Goal: Task Accomplishment & Management: Manage account settings

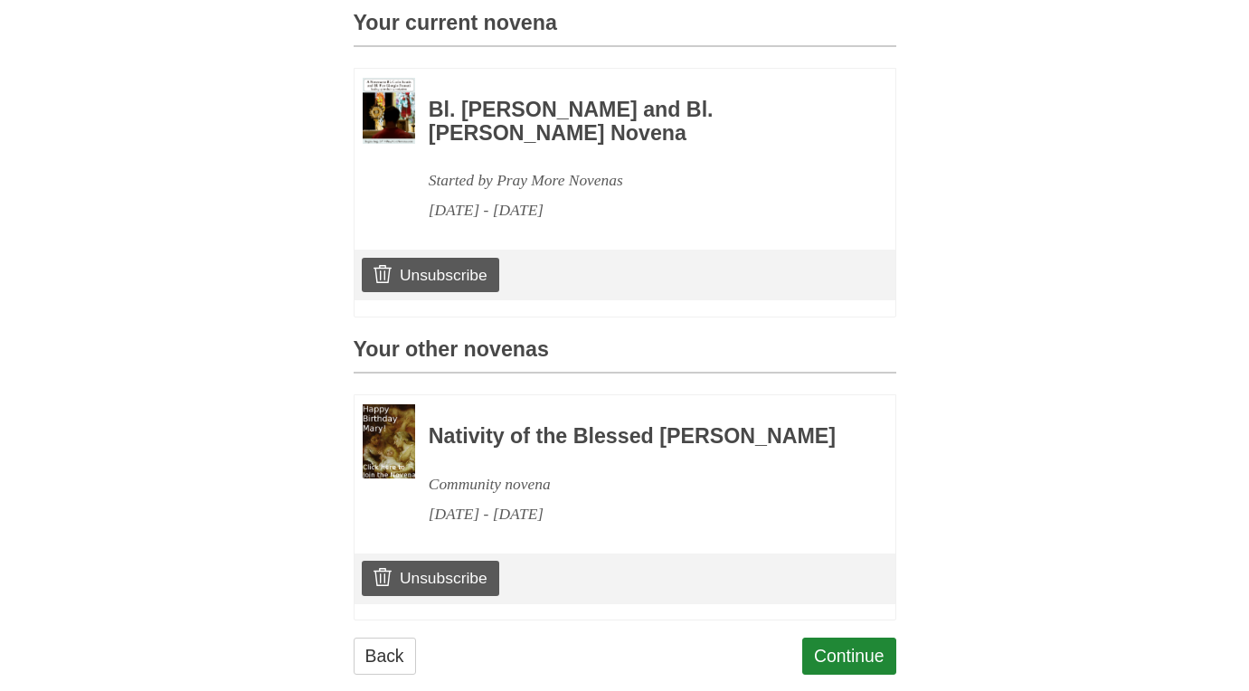
scroll to position [510, 0]
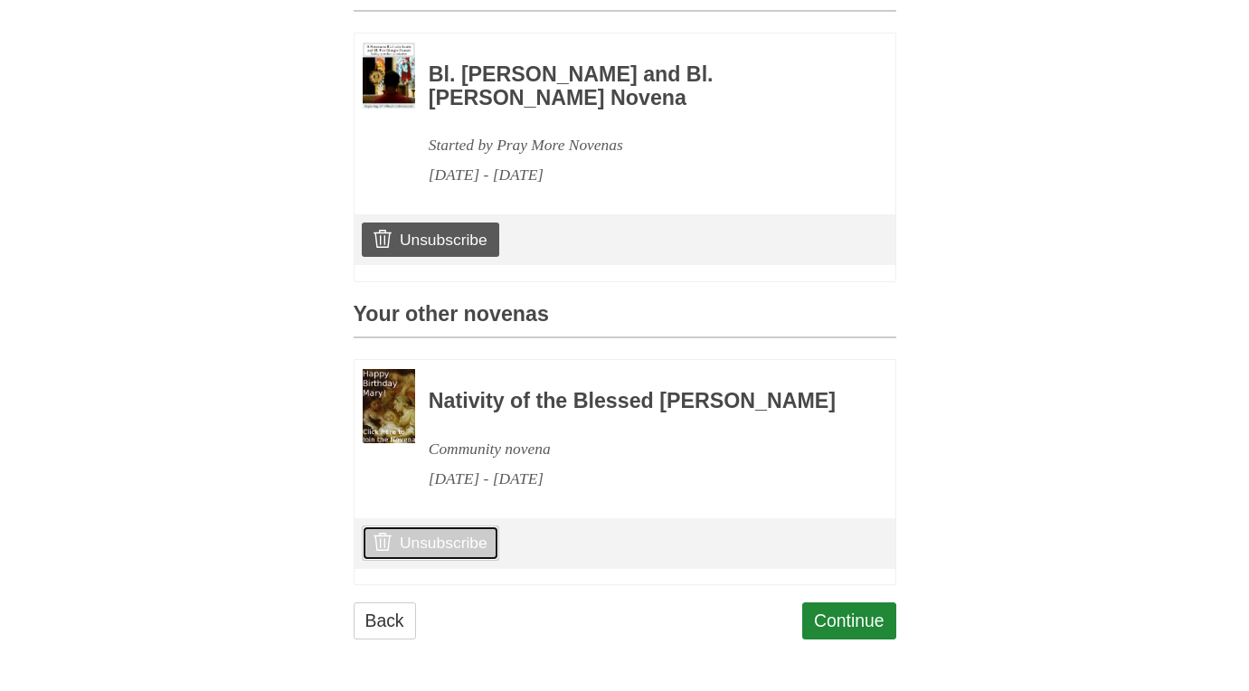
click at [461, 560] on link "Unsubscribe" at bounding box center [430, 543] width 137 height 34
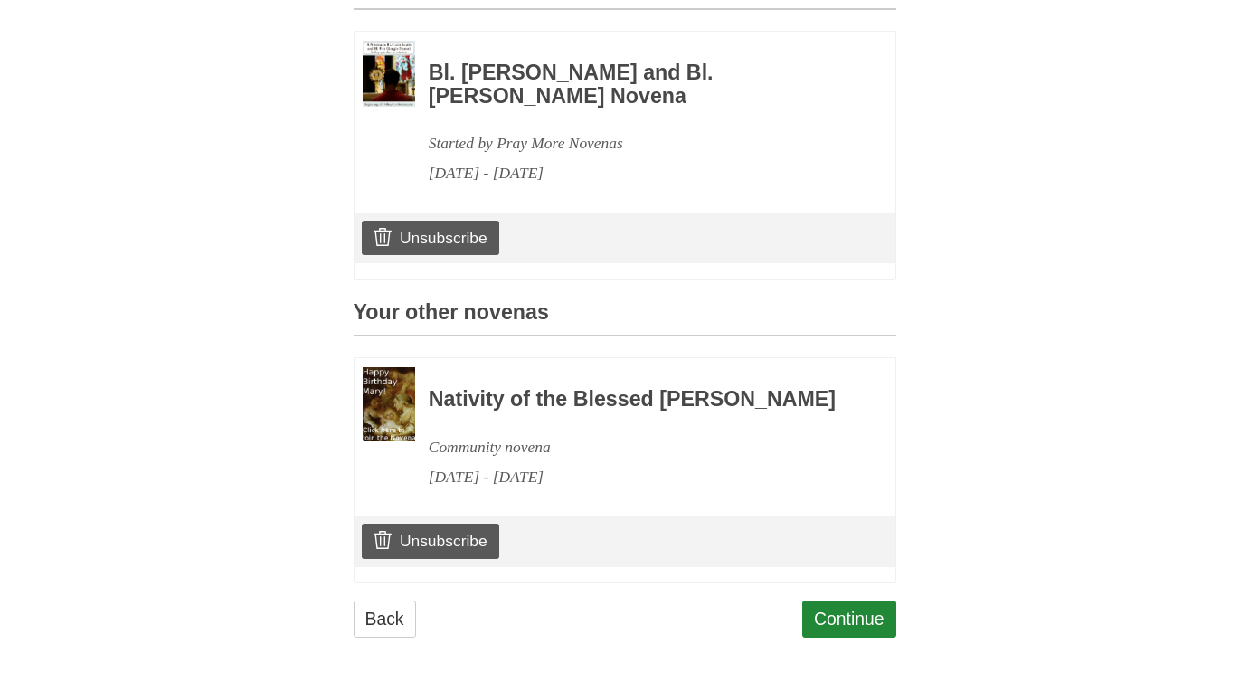
scroll to position [535, 0]
click at [434, 542] on link "Unsubscribe" at bounding box center [430, 541] width 137 height 34
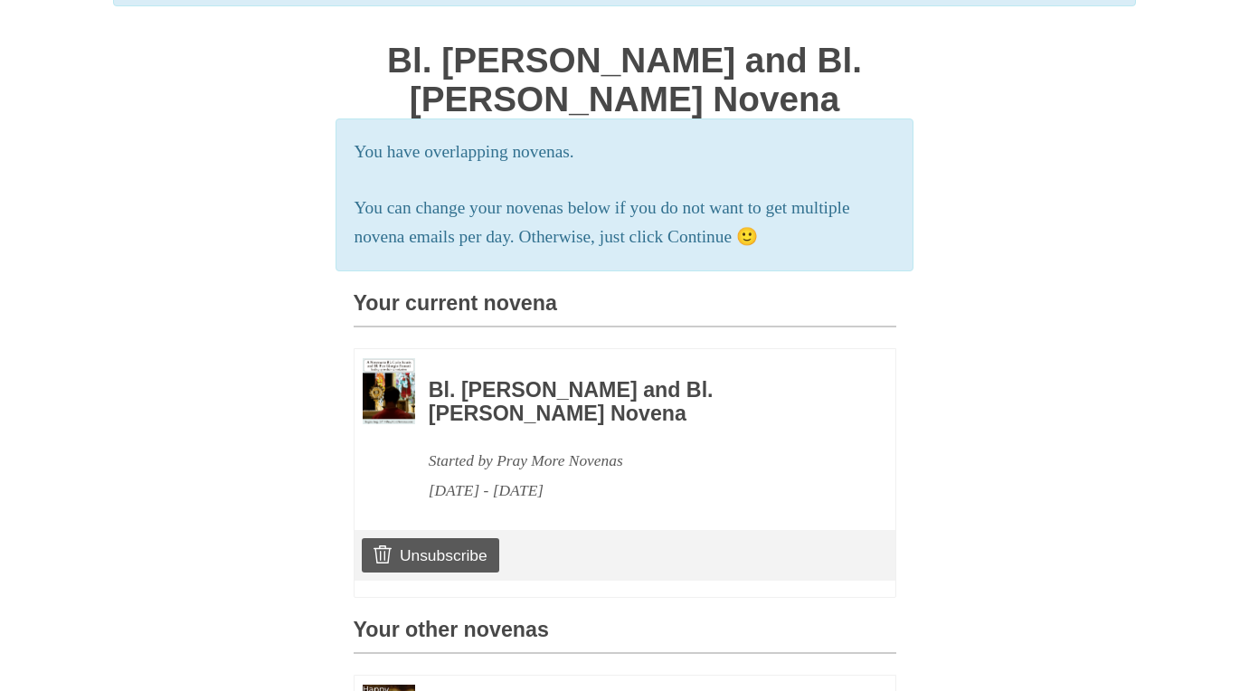
scroll to position [128, 0]
